Goal: Task Accomplishment & Management: Manage account settings

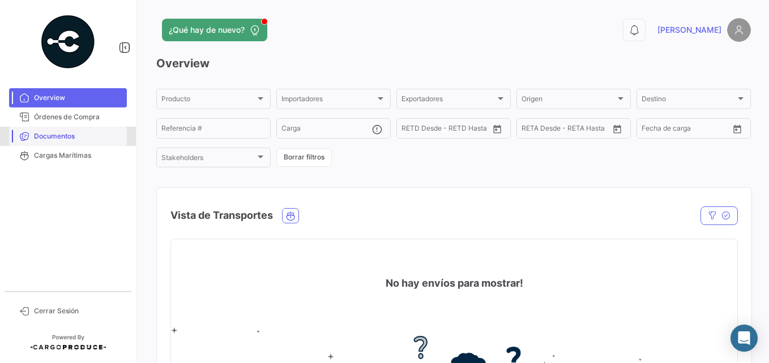
click at [66, 136] on span "Documentos" at bounding box center [78, 136] width 88 height 10
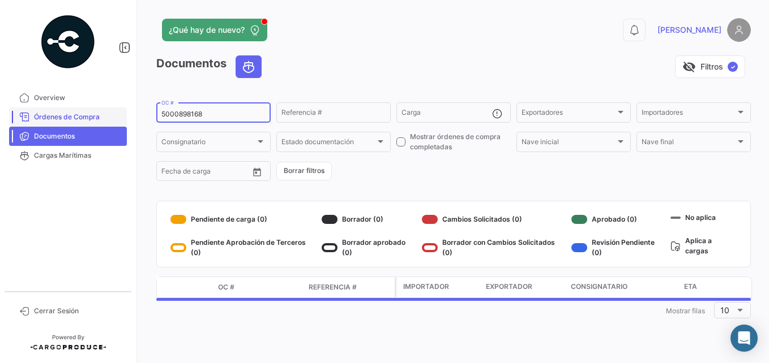
drag, startPoint x: 234, startPoint y: 111, endPoint x: 102, endPoint y: 111, distance: 131.9
click at [102, 111] on mat-sidenav-container "Overview Órdenes de Compra Documentos Cargas Marítimas Cerrar Sesión ¿Qué hay d…" at bounding box center [384, 181] width 769 height 363
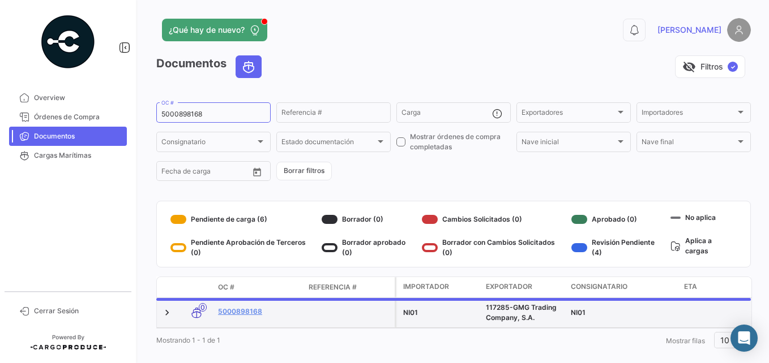
click at [232, 303] on datatable-body-cell "5000898168" at bounding box center [258, 312] width 91 height 29
click at [232, 307] on link "5000898168" at bounding box center [259, 312] width 82 height 10
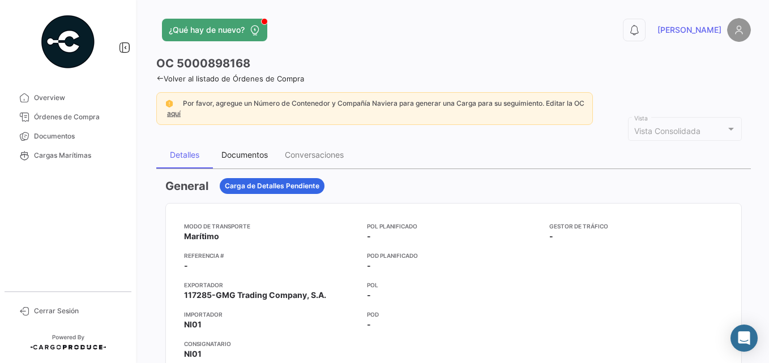
click at [256, 153] on div "Documentos" at bounding box center [244, 155] width 46 height 10
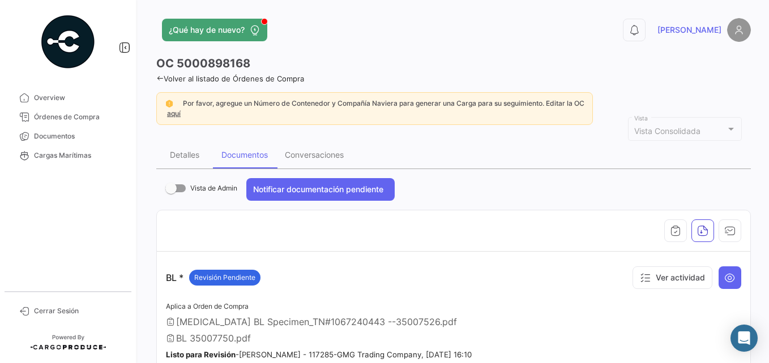
scroll to position [57, 0]
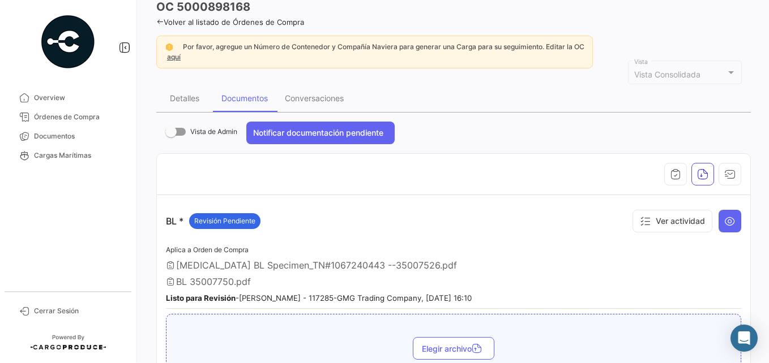
click at [288, 181] on div at bounding box center [453, 174] width 575 height 23
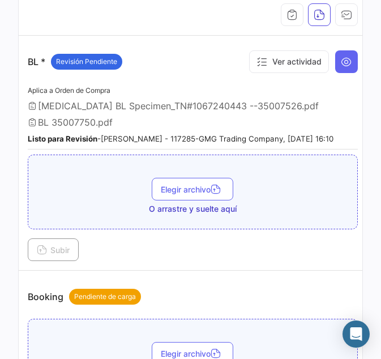
scroll to position [237, 0]
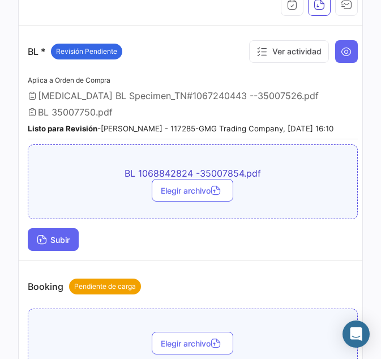
click at [66, 245] on span "Subir" at bounding box center [53, 240] width 33 height 10
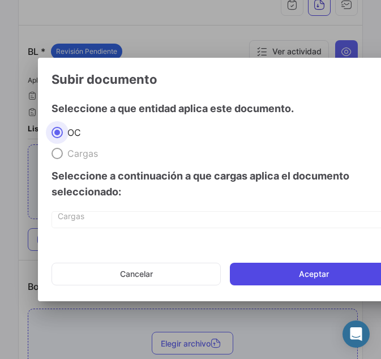
click at [337, 272] on button "Aceptar" at bounding box center [314, 274] width 168 height 23
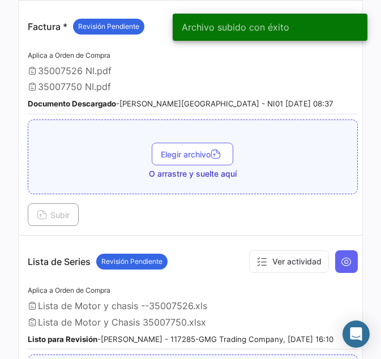
scroll to position [859, 0]
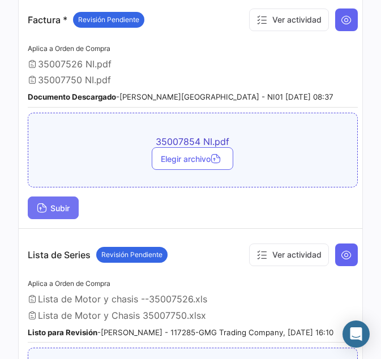
click at [68, 209] on span "Subir" at bounding box center [53, 208] width 33 height 10
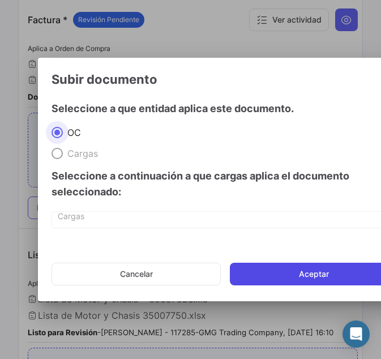
click at [309, 273] on button "Aceptar" at bounding box center [314, 274] width 168 height 23
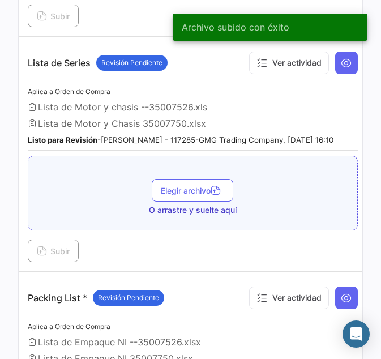
scroll to position [1086, 0]
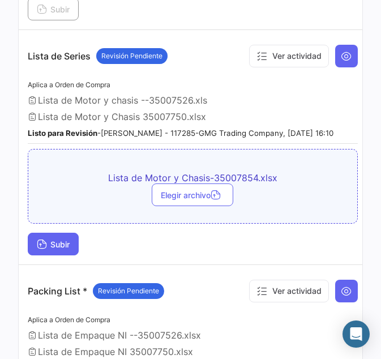
click at [55, 249] on span "Subir" at bounding box center [53, 244] width 33 height 10
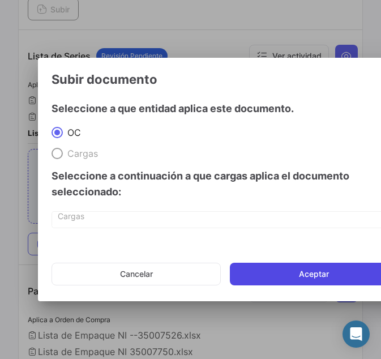
click at [329, 275] on button "Aceptar" at bounding box center [314, 274] width 168 height 23
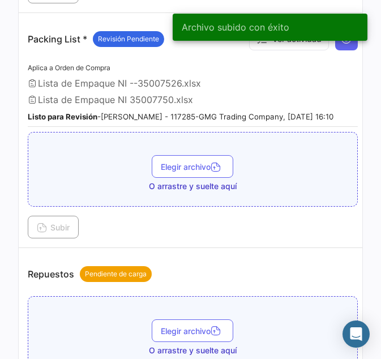
scroll to position [1369, 0]
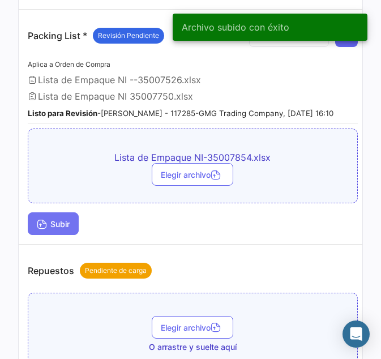
click at [46, 230] on icon at bounding box center [42, 225] width 10 height 10
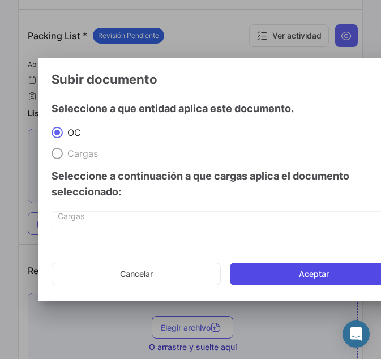
click at [309, 280] on button "Aceptar" at bounding box center [314, 274] width 168 height 23
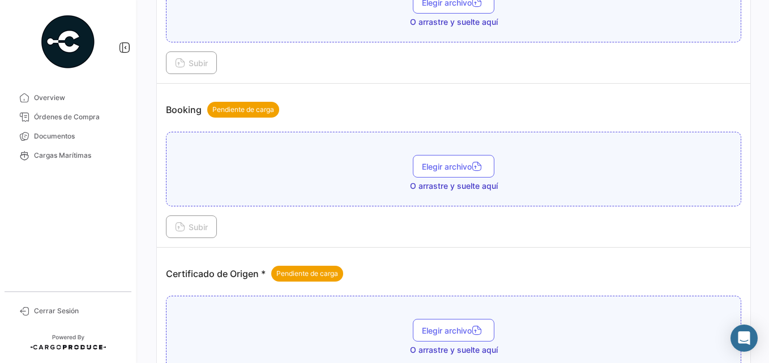
scroll to position [26, 0]
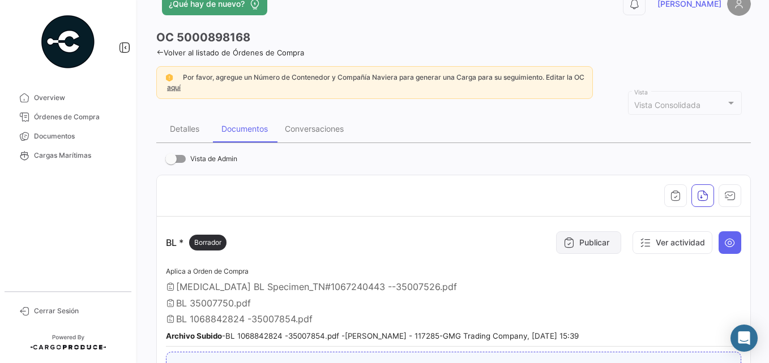
click at [584, 245] on button "Publicar" at bounding box center [588, 243] width 65 height 23
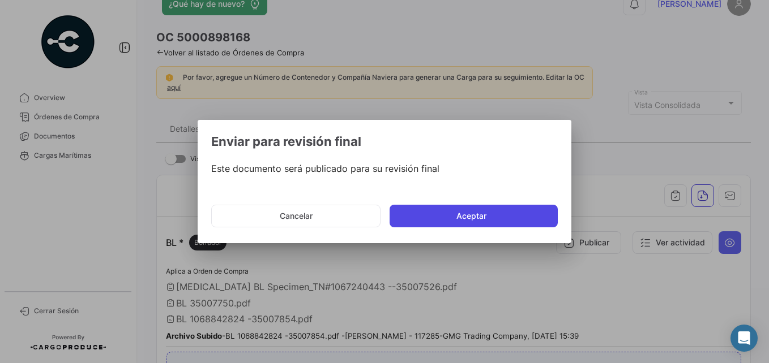
click at [443, 213] on button "Aceptar" at bounding box center [474, 216] width 168 height 23
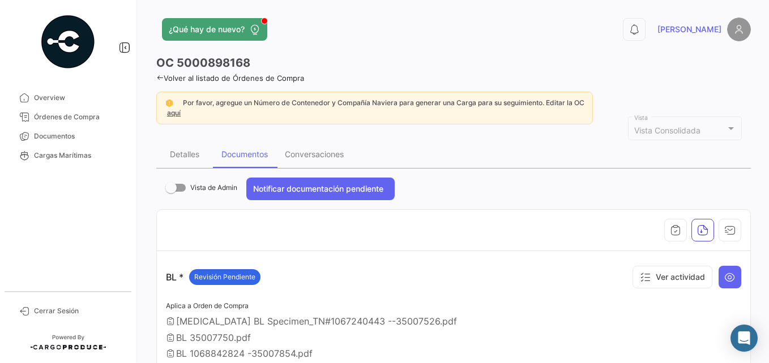
scroll to position [0, 0]
drag, startPoint x: 61, startPoint y: 135, endPoint x: 62, endPoint y: 120, distance: 15.3
click at [61, 135] on span "Documentos" at bounding box center [78, 136] width 88 height 10
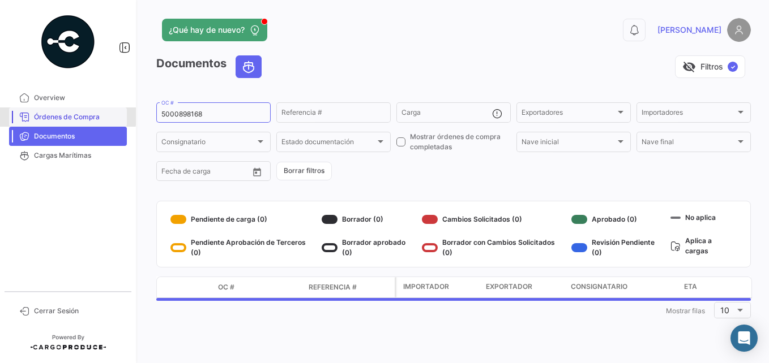
click at [65, 116] on span "Órdenes de Compra" at bounding box center [78, 117] width 88 height 10
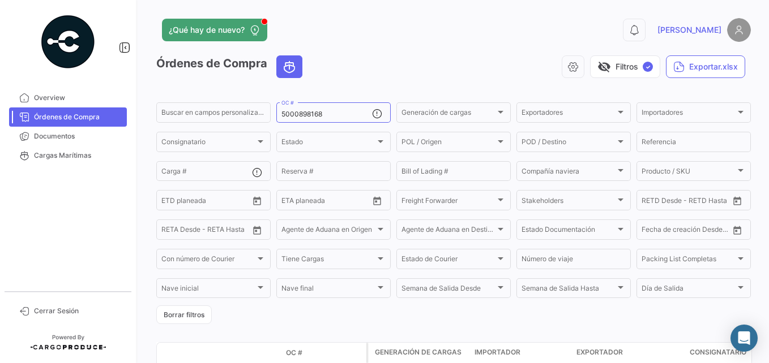
drag, startPoint x: 228, startPoint y: 113, endPoint x: 80, endPoint y: 115, distance: 148.4
click at [80, 115] on mat-sidenav-container "Overview Órdenes de Compra Documentos Cargas Marítimas Cerrar Sesión ¿Qué hay d…" at bounding box center [384, 181] width 769 height 363
drag, startPoint x: 363, startPoint y: 114, endPoint x: 205, endPoint y: 115, distance: 158.0
click at [0, 0] on div "Buscar en campos personalizados... 5000898168 OC # Generación de cargas Generac…" at bounding box center [0, 0] width 0 height 0
paste input "930847"
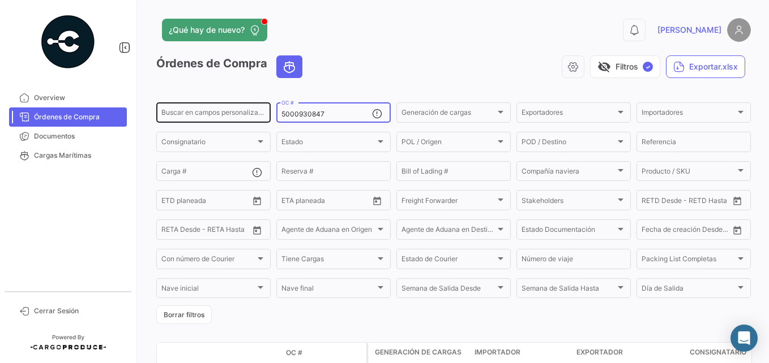
type input "5000930847"
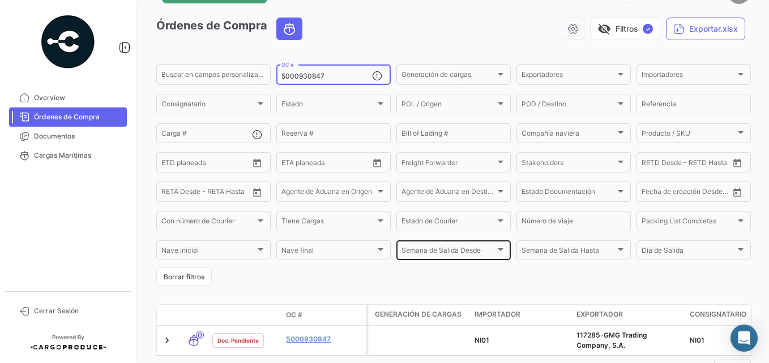
scroll to position [89, 0]
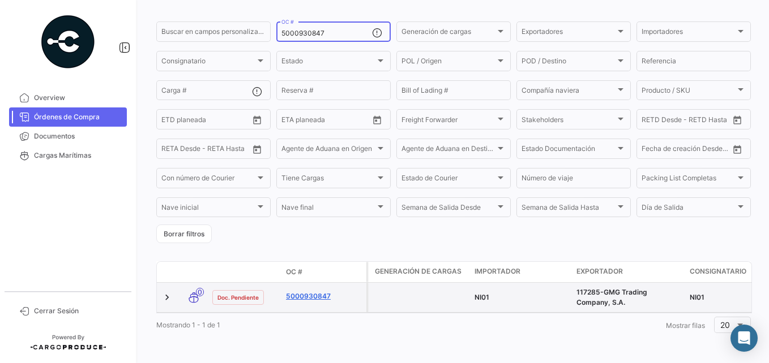
click at [316, 292] on link "5000930847" at bounding box center [324, 297] width 76 height 10
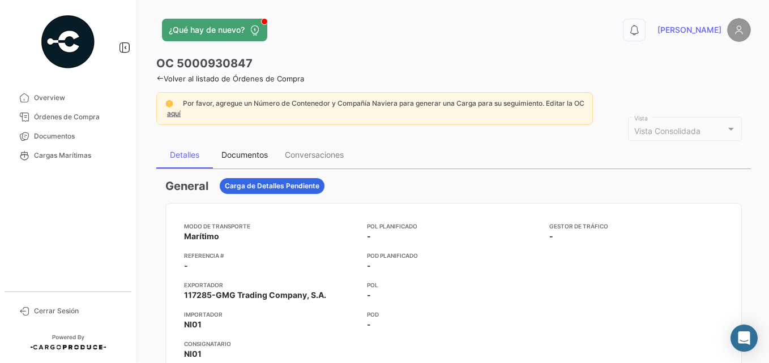
click at [237, 157] on div "Documentos" at bounding box center [244, 155] width 46 height 10
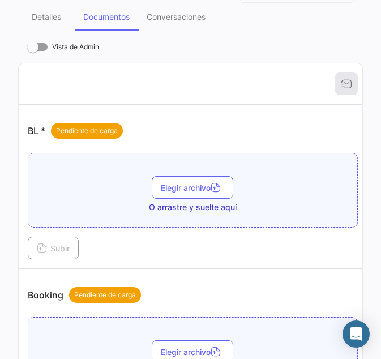
scroll to position [170, 0]
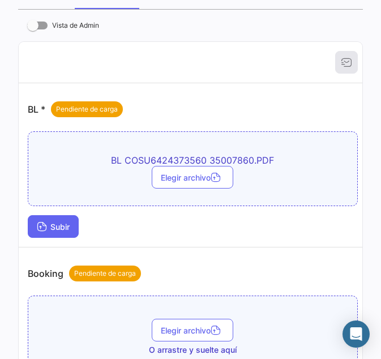
click at [50, 230] on span "Subir" at bounding box center [53, 227] width 33 height 10
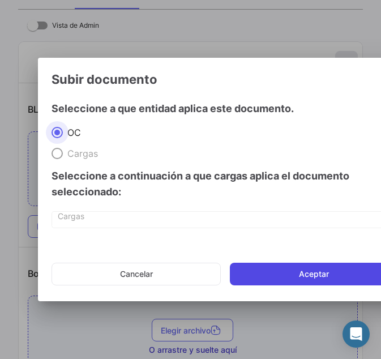
click at [288, 276] on button "Aceptar" at bounding box center [314, 274] width 168 height 23
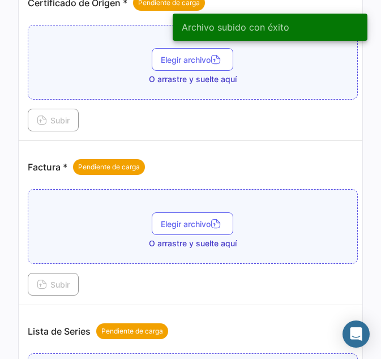
scroll to position [679, 0]
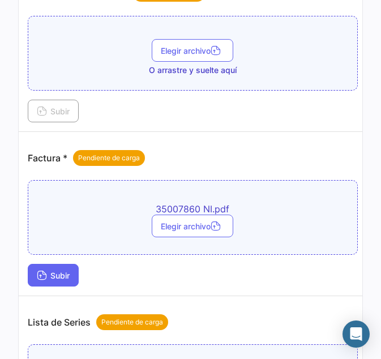
click at [40, 277] on icon at bounding box center [42, 276] width 10 height 10
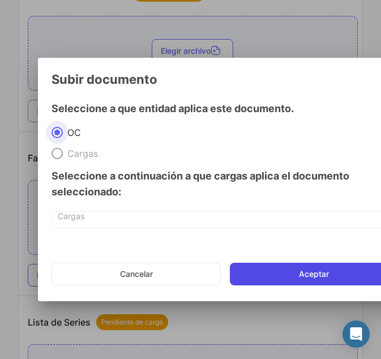
click at [277, 269] on button "Aceptar" at bounding box center [314, 274] width 168 height 23
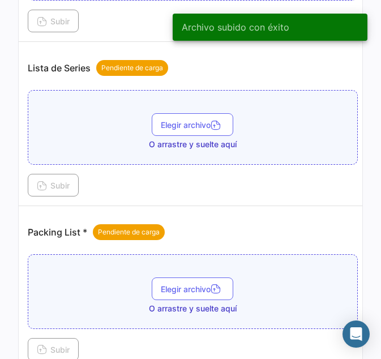
scroll to position [1019, 0]
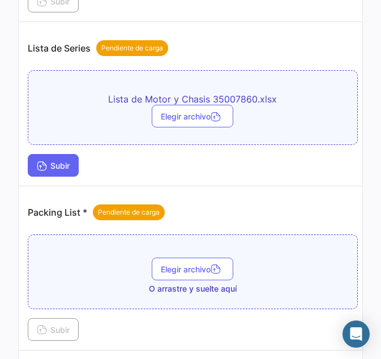
click at [66, 172] on button "Subir" at bounding box center [53, 165] width 51 height 23
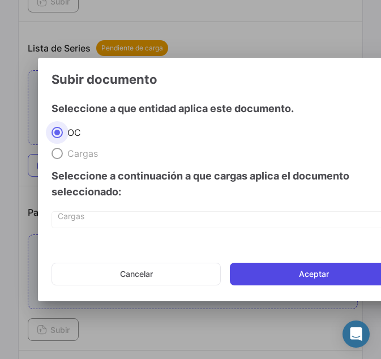
click at [284, 272] on button "Aceptar" at bounding box center [314, 274] width 168 height 23
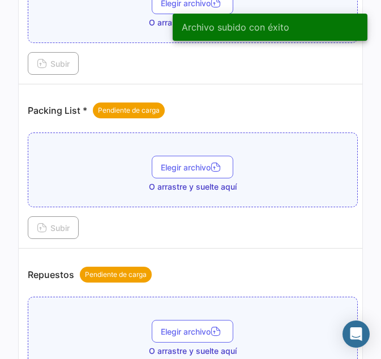
scroll to position [1189, 0]
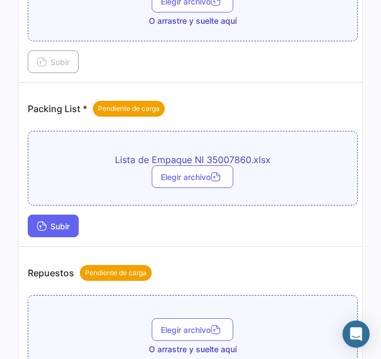
click at [45, 230] on icon at bounding box center [42, 227] width 10 height 10
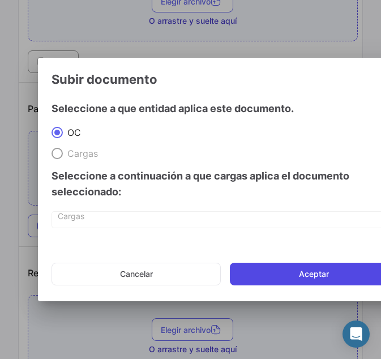
click at [275, 268] on button "Aceptar" at bounding box center [314, 274] width 168 height 23
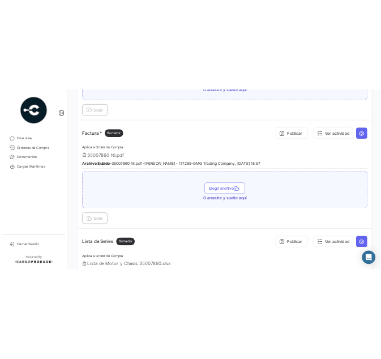
scroll to position [746, 0]
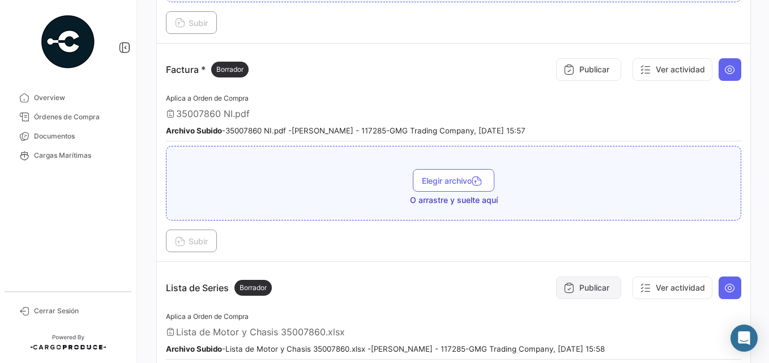
click at [578, 290] on button "Publicar" at bounding box center [588, 288] width 65 height 23
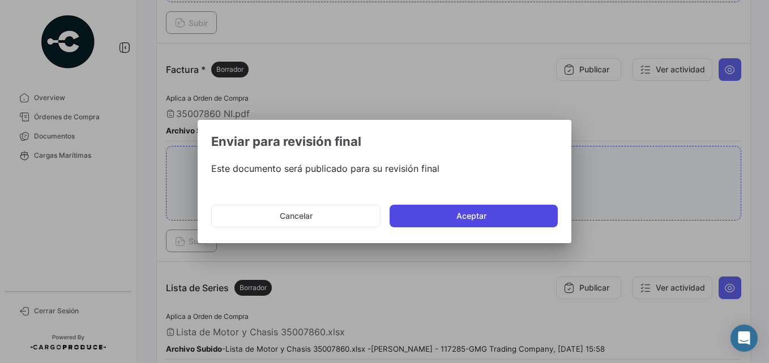
click at [460, 210] on button "Aceptar" at bounding box center [474, 216] width 168 height 23
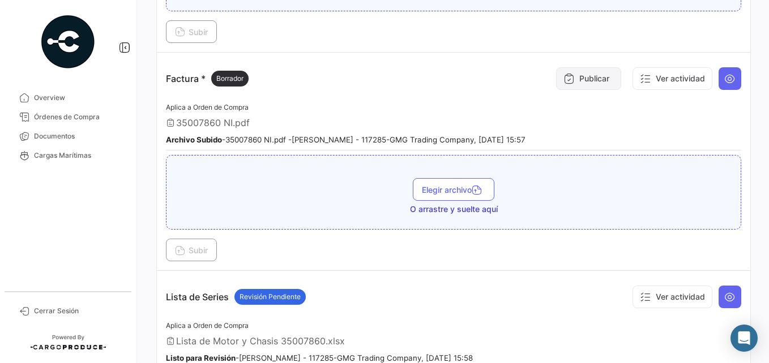
click at [603, 76] on button "Publicar" at bounding box center [588, 78] width 65 height 23
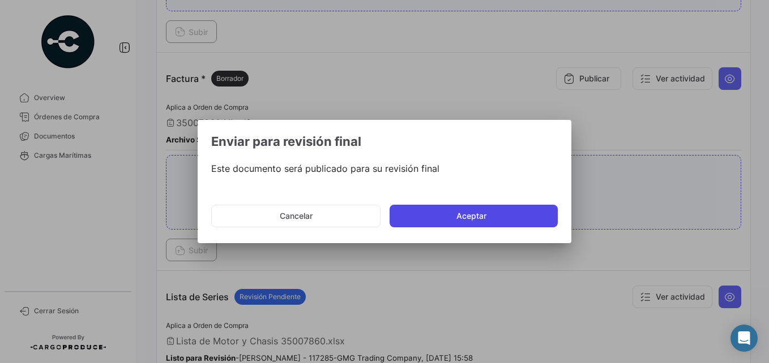
click at [474, 208] on button "Aceptar" at bounding box center [474, 216] width 168 height 23
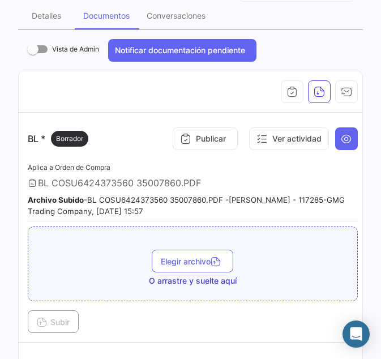
scroll to position [226, 0]
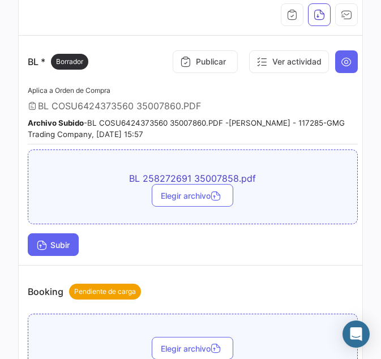
click at [53, 254] on button "Subir" at bounding box center [53, 244] width 51 height 23
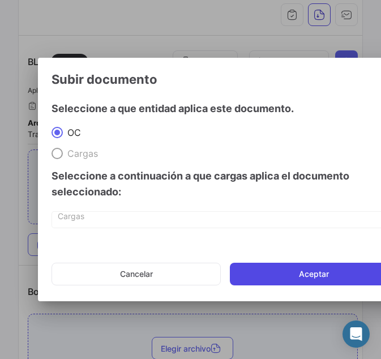
click at [282, 272] on button "Aceptar" at bounding box center [314, 274] width 168 height 23
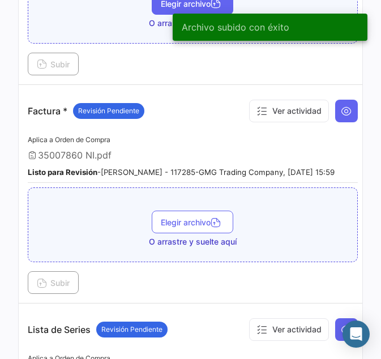
scroll to position [736, 0]
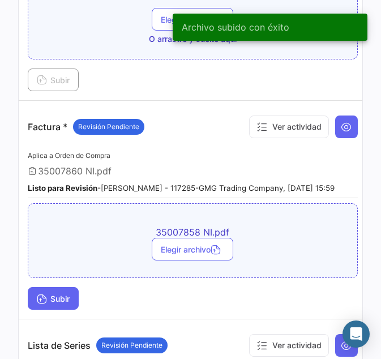
click at [59, 303] on span "Subir" at bounding box center [53, 299] width 33 height 10
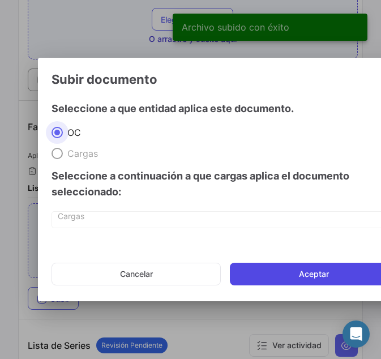
click at [279, 276] on button "Aceptar" at bounding box center [314, 274] width 168 height 23
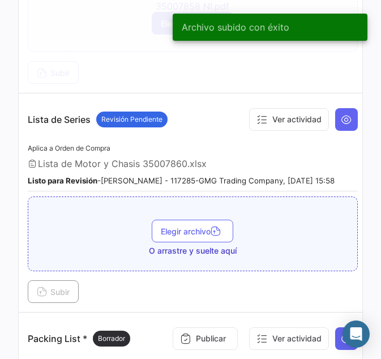
scroll to position [1019, 0]
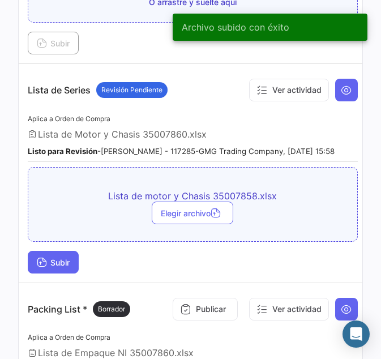
click at [62, 267] on span "Subir" at bounding box center [53, 263] width 33 height 10
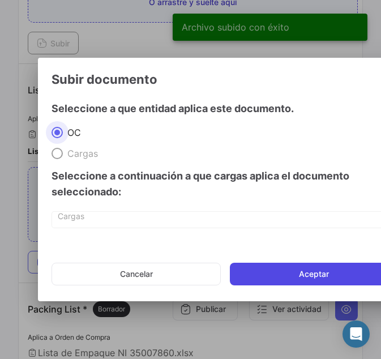
click at [281, 275] on button "Aceptar" at bounding box center [314, 274] width 168 height 23
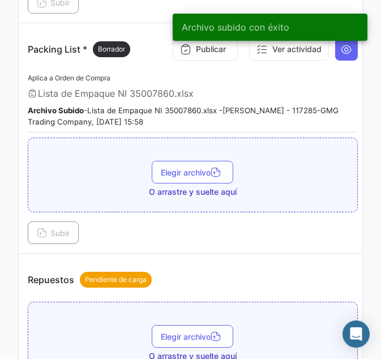
scroll to position [1302, 0]
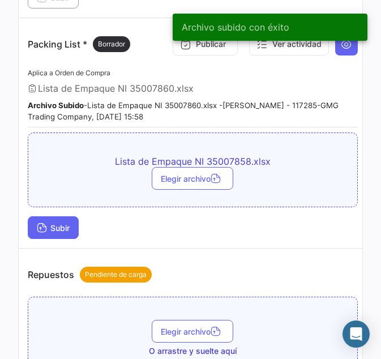
click at [54, 225] on span "Subir" at bounding box center [53, 228] width 33 height 10
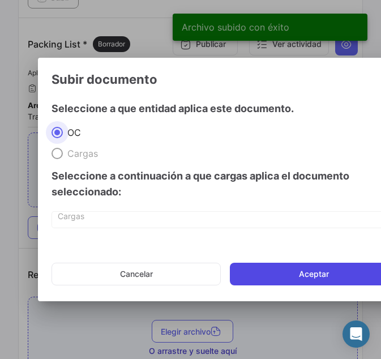
click at [301, 271] on button "Aceptar" at bounding box center [314, 274] width 168 height 23
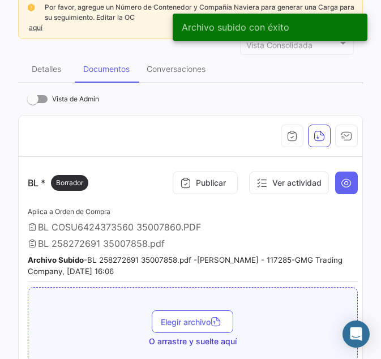
scroll to position [0, 0]
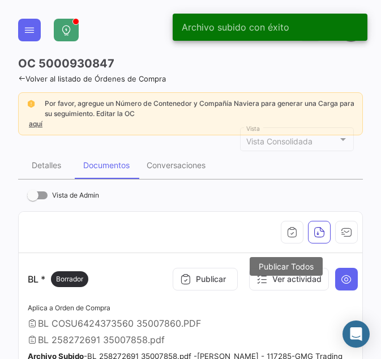
click at [281, 227] on button "button" at bounding box center [292, 232] width 23 height 23
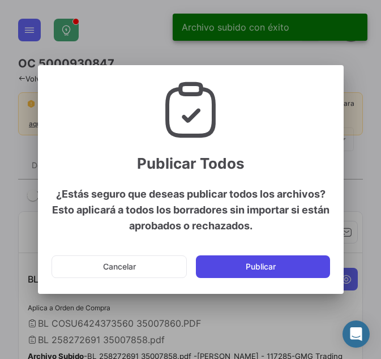
click at [256, 268] on button "Publicar" at bounding box center [263, 266] width 134 height 23
